Goal: Information Seeking & Learning: Learn about a topic

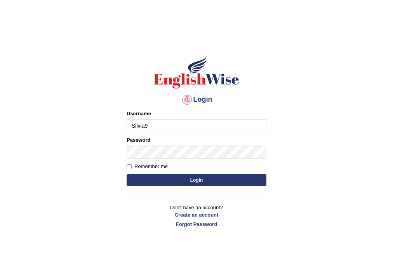
type input "Silvia9"
click at [187, 128] on input "Username" at bounding box center [197, 125] width 140 height 13
type input "Silvia9"
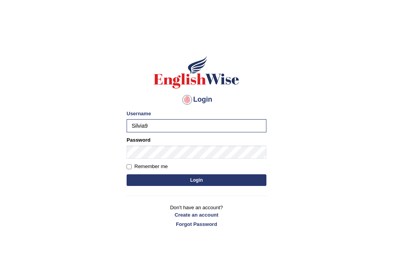
click at [171, 179] on button "Login" at bounding box center [197, 180] width 140 height 12
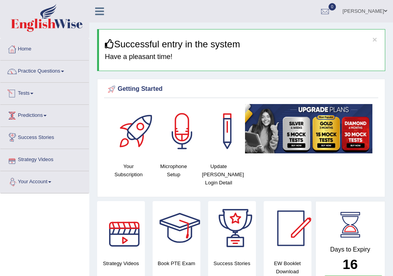
click at [21, 88] on link "Tests" at bounding box center [44, 92] width 88 height 19
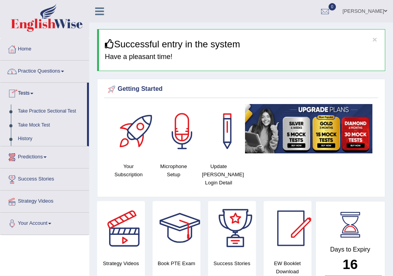
click at [29, 71] on link "Practice Questions" at bounding box center [44, 70] width 88 height 19
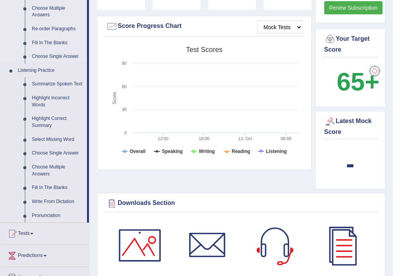
scroll to position [279, 0]
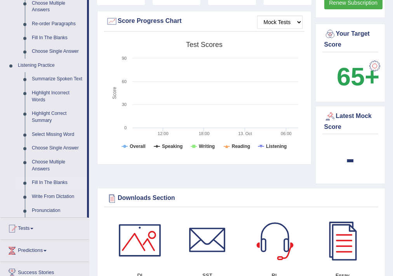
click at [36, 182] on link "Fill In The Blanks" at bounding box center [57, 183] width 59 height 14
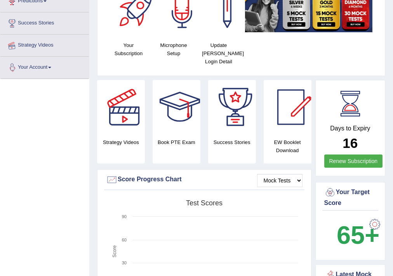
scroll to position [105, 0]
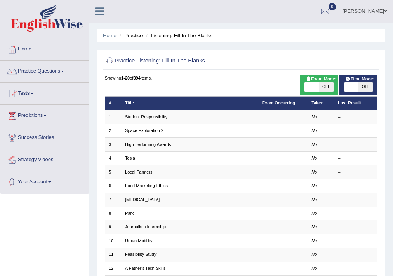
click at [328, 89] on span "OFF" at bounding box center [326, 86] width 14 height 9
checkbox input "true"
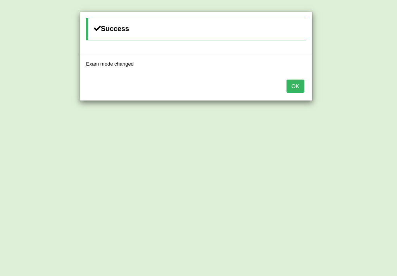
click at [350, 84] on div "Success Exam mode changed OK" at bounding box center [198, 138] width 397 height 276
click at [292, 84] on button "OK" at bounding box center [296, 86] width 18 height 13
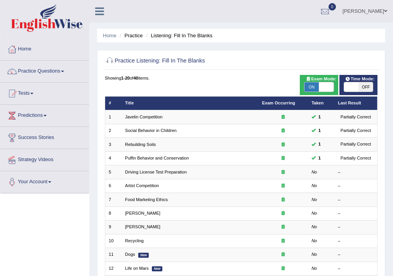
click at [364, 90] on span "OFF" at bounding box center [365, 86] width 14 height 9
checkbox input "true"
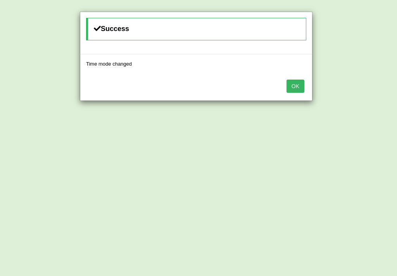
click at [292, 80] on button "OK" at bounding box center [296, 86] width 18 height 13
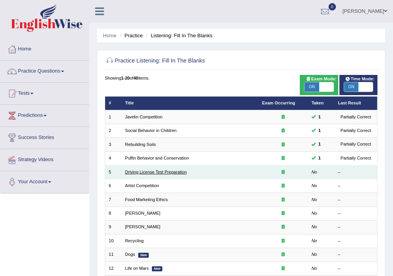
click at [154, 173] on link "Driving License Test Preparation" at bounding box center [156, 172] width 62 height 5
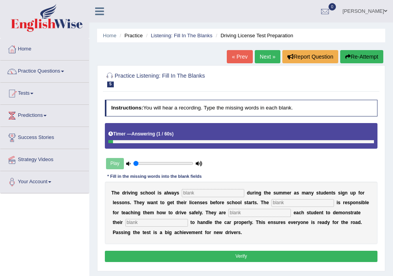
click at [189, 193] on input "text" at bounding box center [213, 193] width 62 height 8
type input "busy"
type input "instructor"
type input "requiring"
type input "ability"
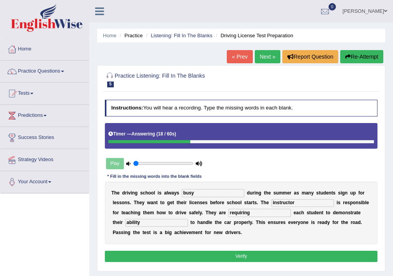
click at [183, 257] on button "Verify" at bounding box center [241, 256] width 273 height 11
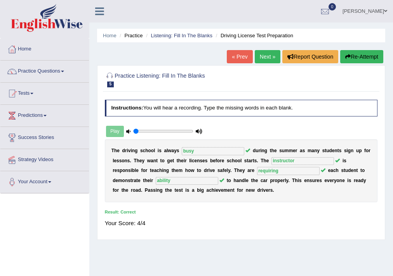
click at [265, 59] on link "Next »" at bounding box center [268, 56] width 26 height 13
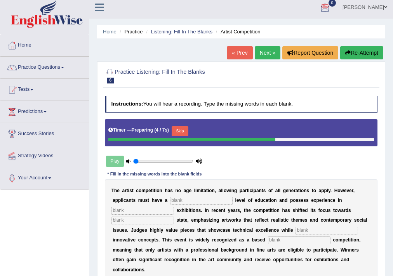
scroll to position [31, 0]
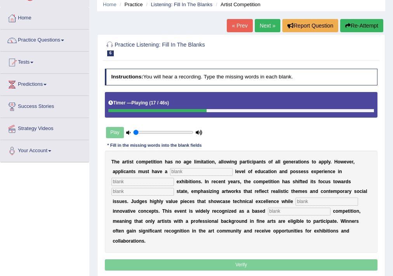
click at [369, 26] on button "Re-Attempt" at bounding box center [361, 25] width 43 height 13
click at [199, 170] on input "text" at bounding box center [201, 172] width 62 height 8
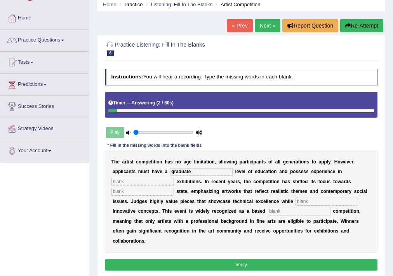
type input "graduate"
click at [156, 182] on input "text" at bounding box center [142, 182] width 62 height 8
type input "sculture"
type input "real"
type input "incorporating"
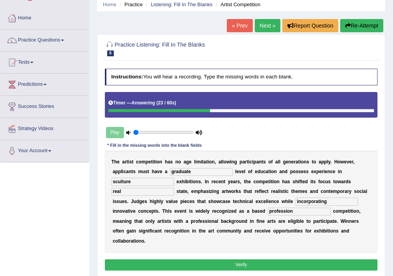
type input "profession"
click at [170, 264] on button "Verify" at bounding box center [241, 264] width 273 height 11
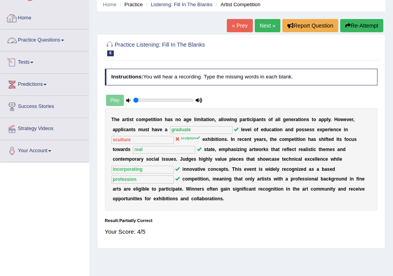
click at [32, 62] on link "Tests" at bounding box center [44, 61] width 88 height 19
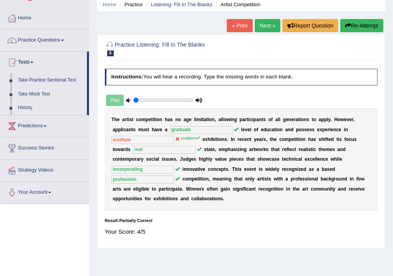
click at [40, 36] on link "Practice Questions" at bounding box center [44, 38] width 88 height 19
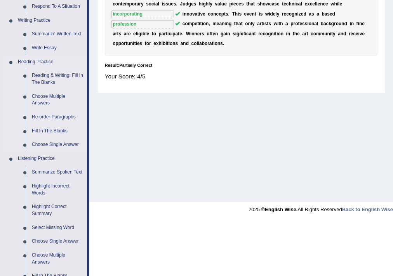
scroll to position [248, 0]
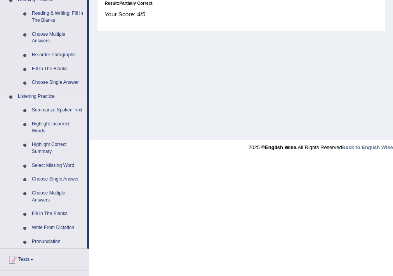
click at [48, 225] on link "Write From Dictation" at bounding box center [57, 228] width 59 height 14
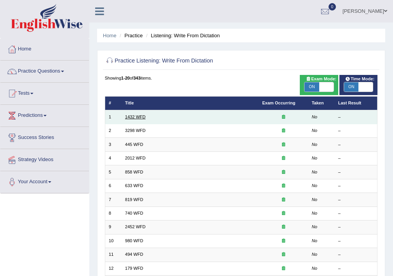
click at [130, 116] on link "1432 WFD" at bounding box center [135, 116] width 21 height 5
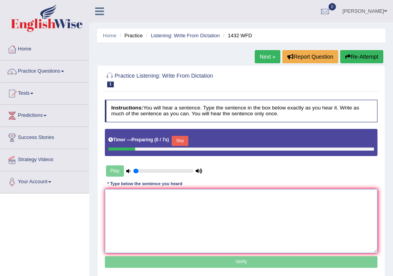
click at [134, 203] on textarea at bounding box center [241, 221] width 273 height 64
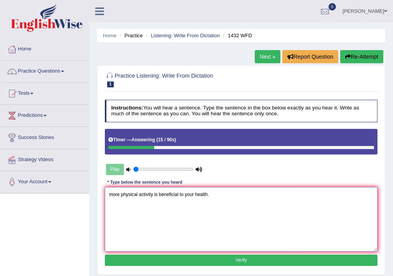
click at [113, 196] on textarea "more physical activity is beneficial to your health." at bounding box center [241, 219] width 273 height 64
type textarea "More physical activity is beneficial to your health."
click at [157, 259] on button "Verify" at bounding box center [241, 260] width 273 height 11
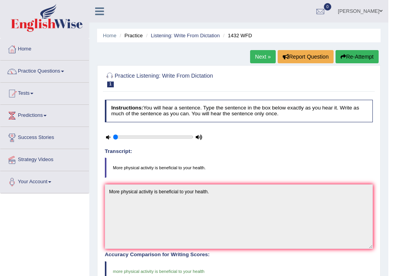
click at [259, 56] on link "Next »" at bounding box center [263, 56] width 26 height 13
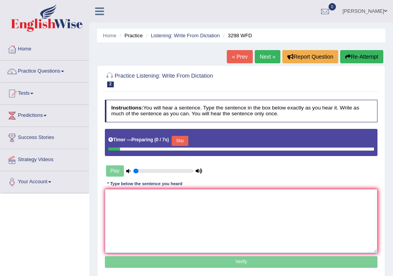
click at [114, 202] on textarea at bounding box center [241, 221] width 273 height 64
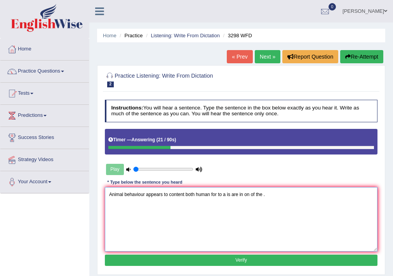
type textarea "Animal behaviour appears to content both human for to a is are in on of the ."
click at [158, 258] on button "Verify" at bounding box center [241, 260] width 273 height 11
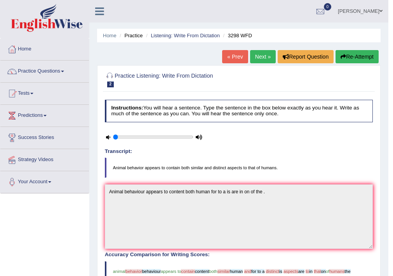
click at [260, 55] on link "Next »" at bounding box center [263, 56] width 26 height 13
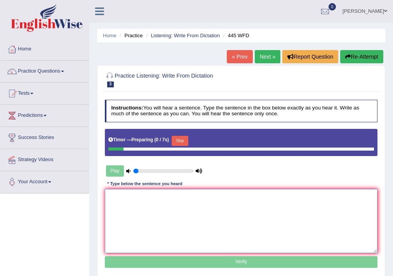
click at [139, 198] on textarea at bounding box center [241, 221] width 273 height 64
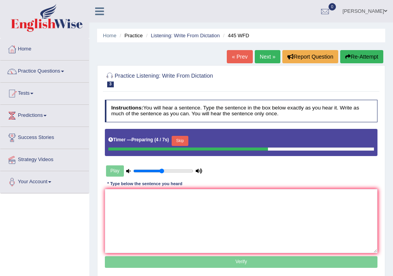
type input "0.5"
click at [160, 170] on input "range" at bounding box center [163, 170] width 60 height 5
click at [137, 200] on textarea at bounding box center [241, 221] width 273 height 64
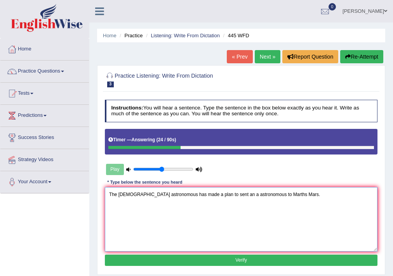
click at [189, 196] on textarea "The [DEMOGRAPHIC_DATA] astronomous has made a plan to sent an a astronomous to …" at bounding box center [241, 219] width 273 height 64
click at [220, 195] on textarea "The [DEMOGRAPHIC_DATA] astronomous has made make a plan to sent an a astronomou…" at bounding box center [241, 219] width 273 height 64
type textarea "The [DEMOGRAPHIC_DATA] astronomous has made make a plan to send sent an a astro…"
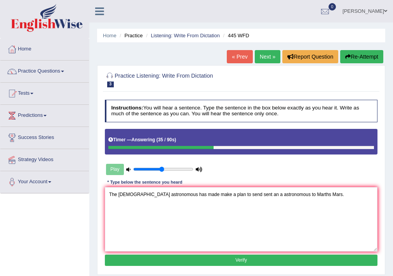
click at [265, 257] on button "Verify" at bounding box center [241, 260] width 273 height 11
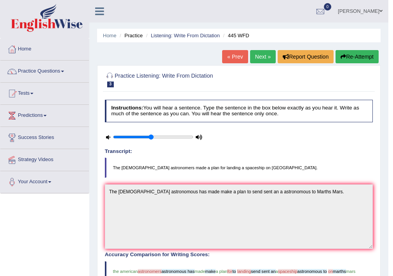
click at [359, 149] on h4 "Transcript:" at bounding box center [239, 152] width 268 height 6
click at [251, 57] on link "Next »" at bounding box center [263, 56] width 26 height 13
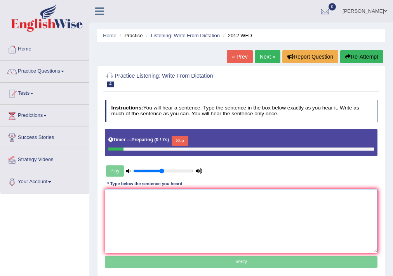
click at [130, 206] on textarea at bounding box center [241, 221] width 273 height 64
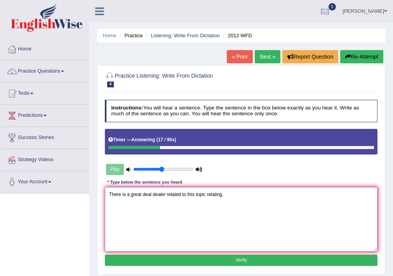
type textarea "There is a great deal dealer related to this topic relating."
click at [158, 262] on button "Verify" at bounding box center [241, 260] width 273 height 11
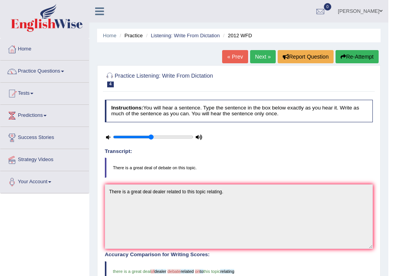
click at [263, 62] on link "Next »" at bounding box center [263, 56] width 26 height 13
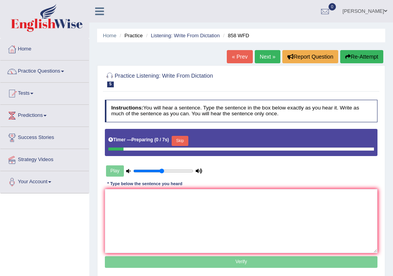
click at [119, 198] on textarea at bounding box center [241, 221] width 273 height 64
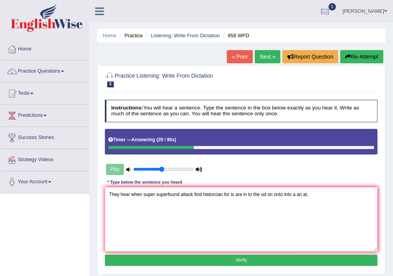
type textarea "They hear when super superfound attack find historcian for is are in to the od …"
click at [163, 261] on button "Verify" at bounding box center [241, 260] width 273 height 11
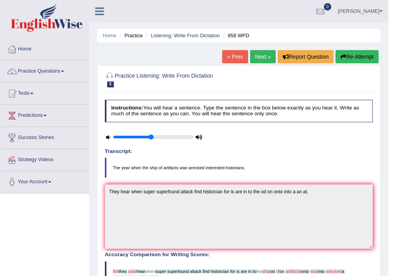
click at [259, 60] on link "Next »" at bounding box center [263, 56] width 26 height 13
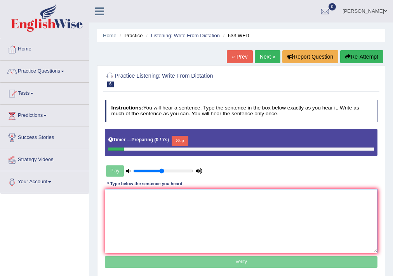
click at [120, 199] on textarea at bounding box center [241, 221] width 273 height 64
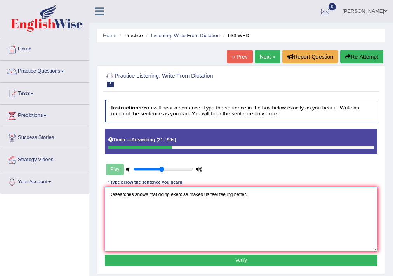
click at [188, 194] on textarea "Researches shows that doing exercise makes us feel feeling better." at bounding box center [241, 219] width 273 height 64
type textarea "Researches shows that doing exercise makes us feel feeling better."
click at [232, 264] on button "Verify" at bounding box center [241, 260] width 273 height 11
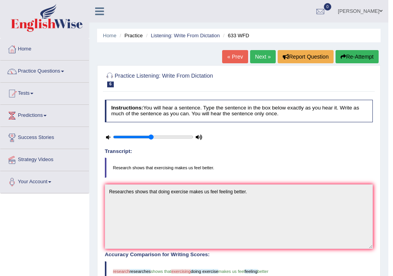
click at [256, 59] on link "Next »" at bounding box center [263, 56] width 26 height 13
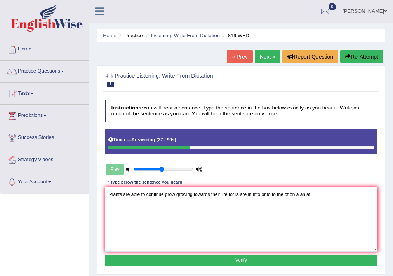
type textarea "Plants are able to continue grow growing towards their life for is are in into …"
click at [250, 261] on button "Verify" at bounding box center [241, 260] width 273 height 11
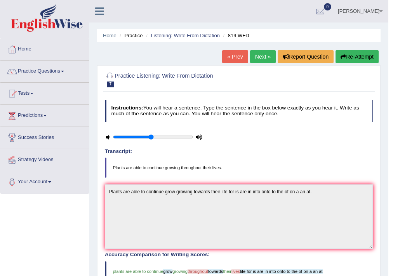
click at [259, 172] on blockquote "Plants are able to continue growing throughout their lives." at bounding box center [239, 168] width 268 height 20
click at [31, 93] on link "Tests" at bounding box center [44, 92] width 88 height 19
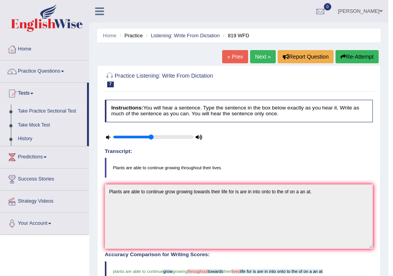
click at [46, 111] on link "Take Practice Sectional Test" at bounding box center [50, 111] width 73 height 14
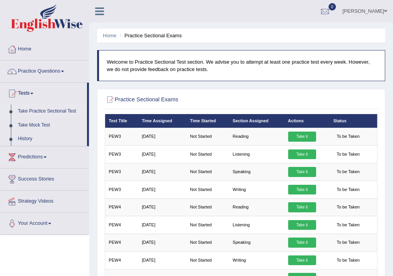
click at [307, 155] on link "Take it" at bounding box center [302, 154] width 28 height 10
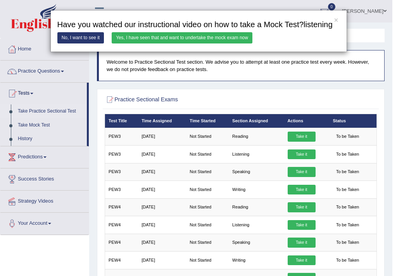
click at [210, 35] on link "Yes, I have seen that and want to undertake the mock exam now" at bounding box center [182, 37] width 141 height 11
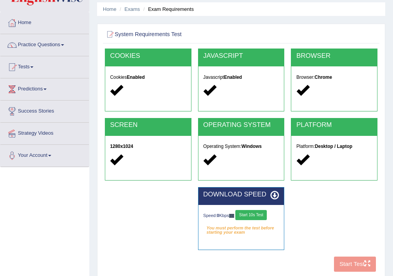
scroll to position [62, 0]
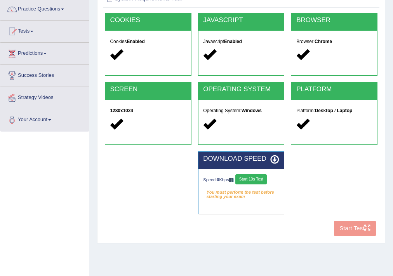
click at [250, 182] on button "Start 10s Test" at bounding box center [250, 179] width 31 height 10
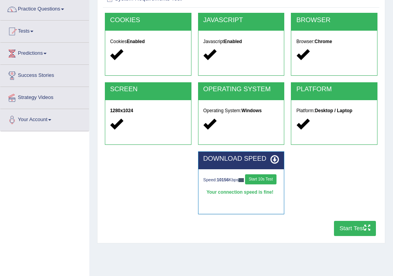
click at [352, 226] on button "Start Test" at bounding box center [355, 228] width 42 height 15
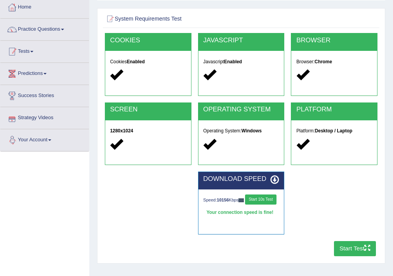
scroll to position [31, 0]
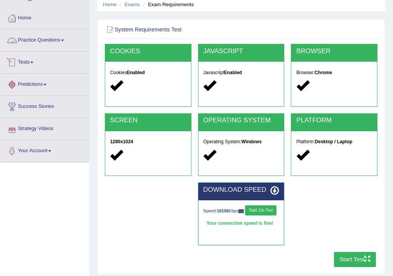
click at [26, 65] on link "Tests" at bounding box center [44, 61] width 88 height 19
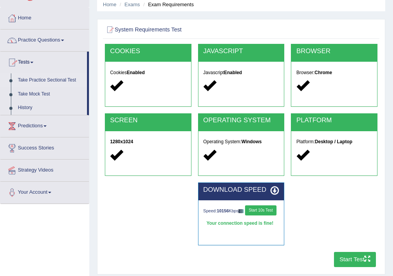
click at [37, 77] on link "Take Practice Sectional Test" at bounding box center [50, 80] width 73 height 14
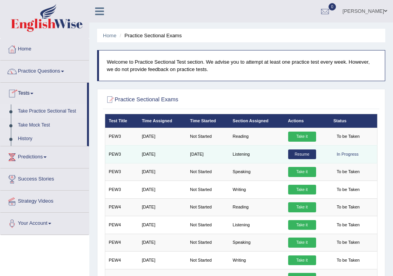
click at [349, 154] on div "In Progress" at bounding box center [347, 154] width 29 height 10
click at [295, 151] on link "Resume" at bounding box center [302, 154] width 28 height 10
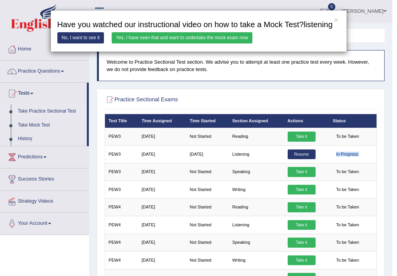
click at [119, 38] on link "Yes, I have seen that and want to undertake the mock exam now" at bounding box center [182, 37] width 141 height 11
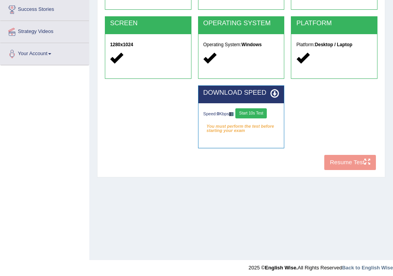
scroll to position [132, 0]
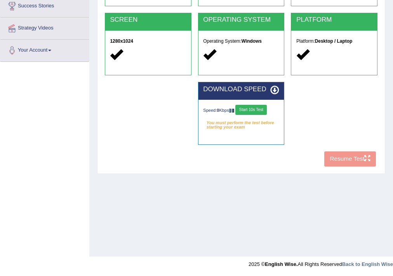
click at [258, 106] on button "Start 10s Test" at bounding box center [250, 110] width 31 height 10
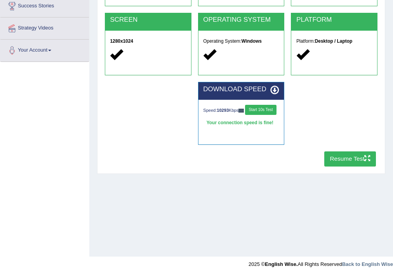
click at [353, 161] on button "Resume Test" at bounding box center [350, 158] width 52 height 15
